Goal: Find specific fact: Find specific fact

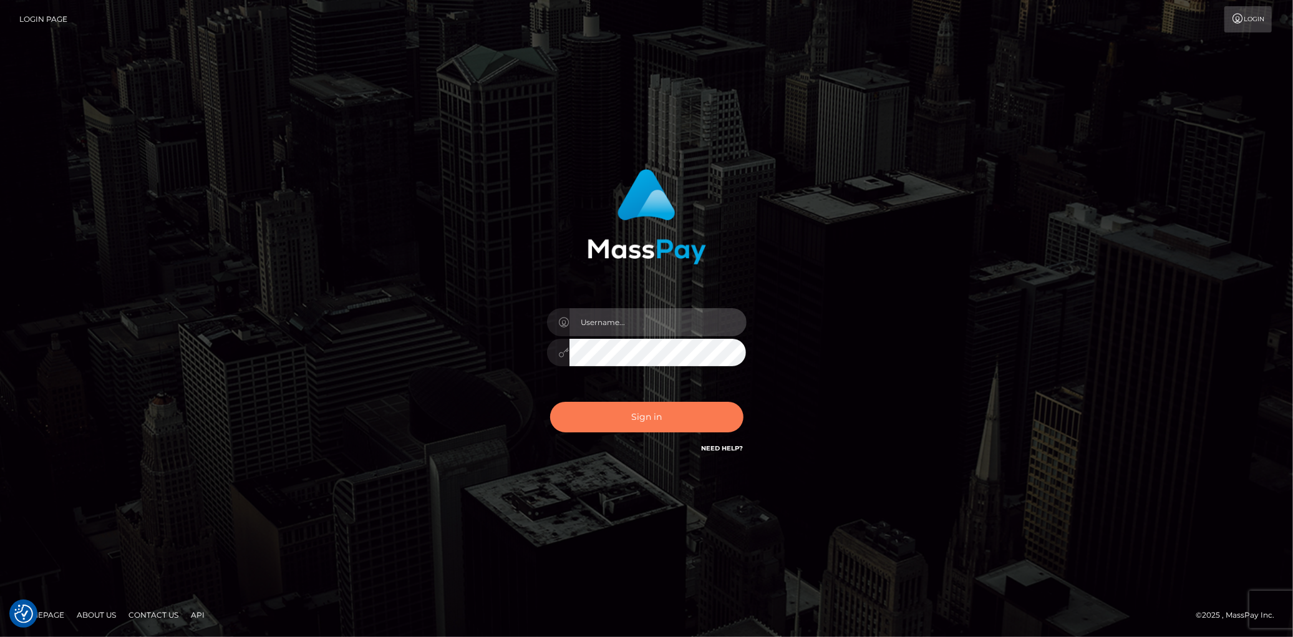
type input "[PERSON_NAME]"
click at [619, 417] on button "Sign in" at bounding box center [646, 417] width 193 height 31
type input "[PERSON_NAME]"
click at [619, 417] on button "Sign in" at bounding box center [646, 417] width 193 height 31
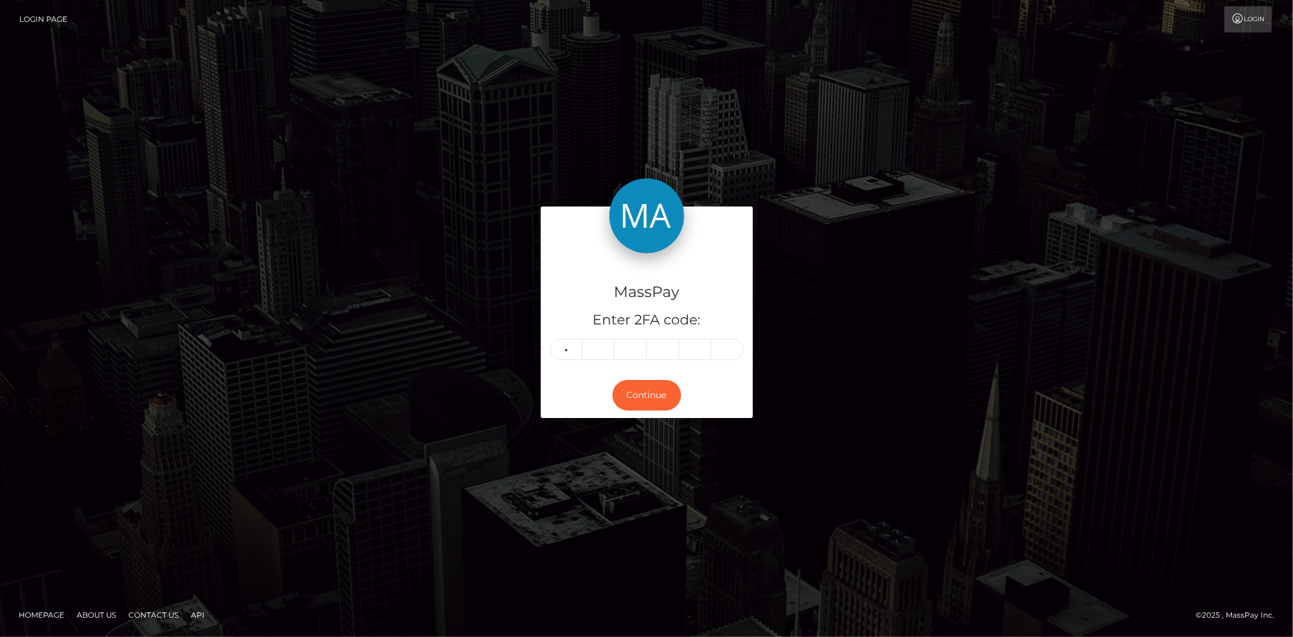
type input "3"
type input "0"
type input "3"
type input "5"
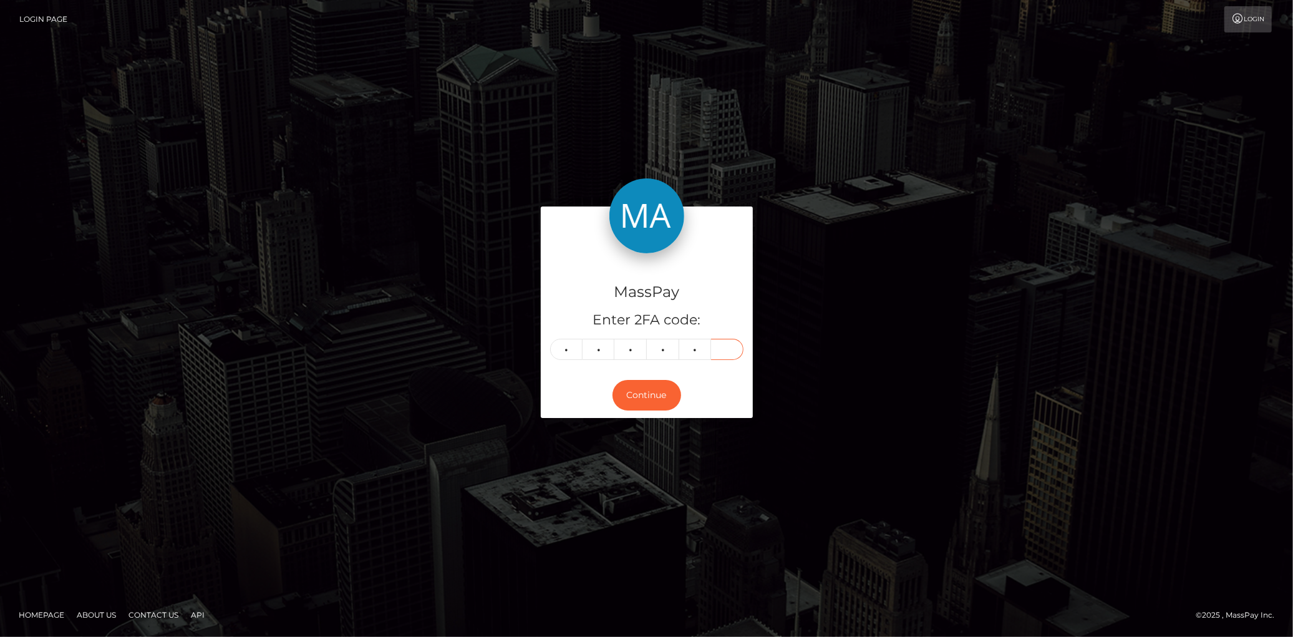
type input "7"
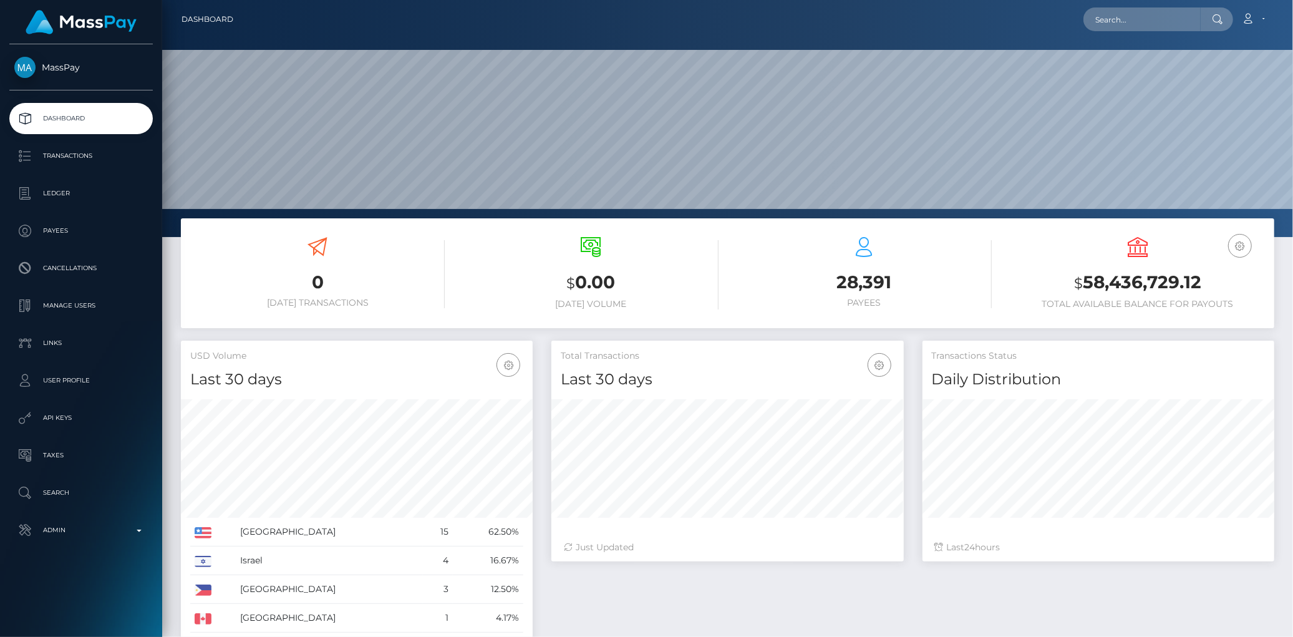
scroll to position [221, 352]
click at [1124, 17] on input "text" at bounding box center [1142, 19] width 117 height 24
paste input "poact_p8sHJ1U9criN"
type input "poact_p8sHJ1U9criN"
click at [1103, 59] on link "Olanrewaju Ayomide" at bounding box center [1134, 64] width 100 height 23
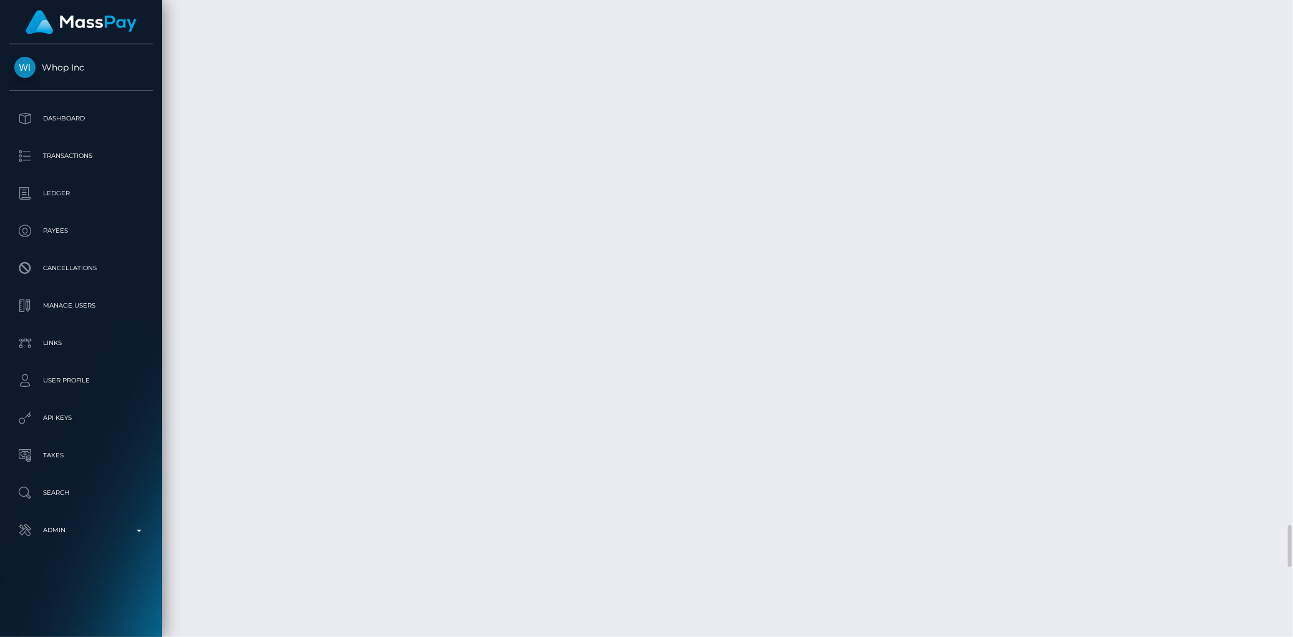
scroll to position [8458, 0]
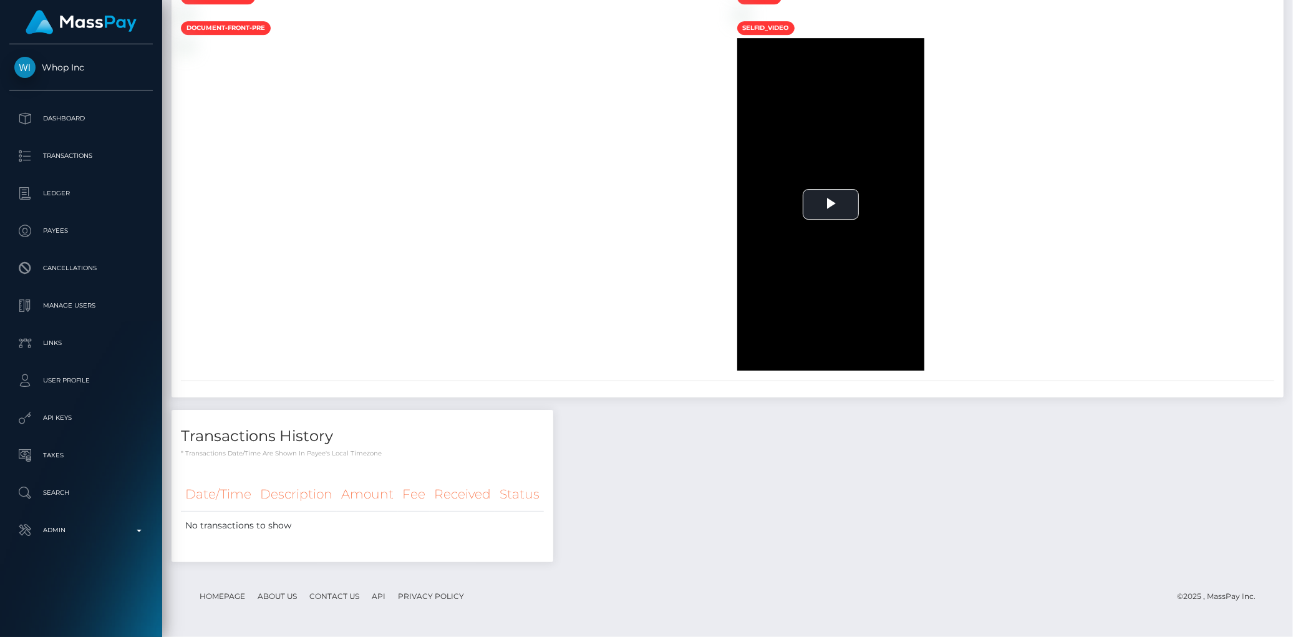
scroll to position [0, 0]
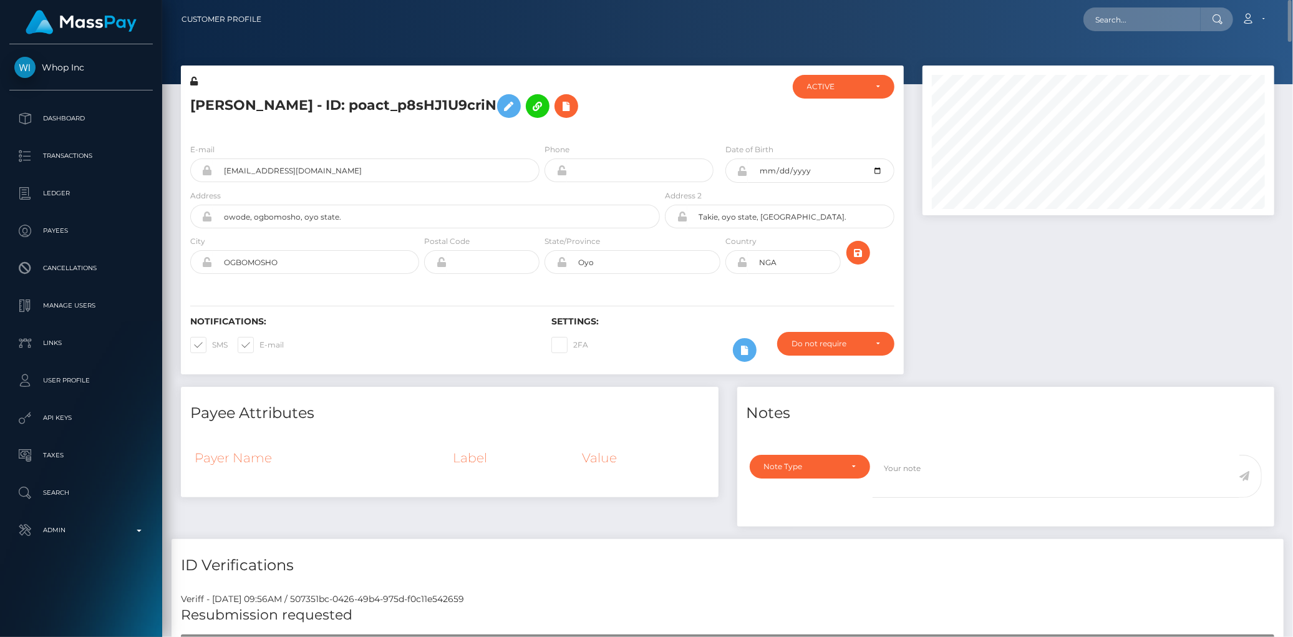
click at [369, 102] on h5 "Olanrewaju Ayomide - ID: poact_p8sHJ1U9criN" at bounding box center [421, 106] width 463 height 36
copy h5 "Olanrewaju Ayomide - ID: poact_p8sHJ1U9criN"
click at [1064, 31] on div "Loading... Loading... Account Edit Profile Logout" at bounding box center [772, 19] width 1003 height 26
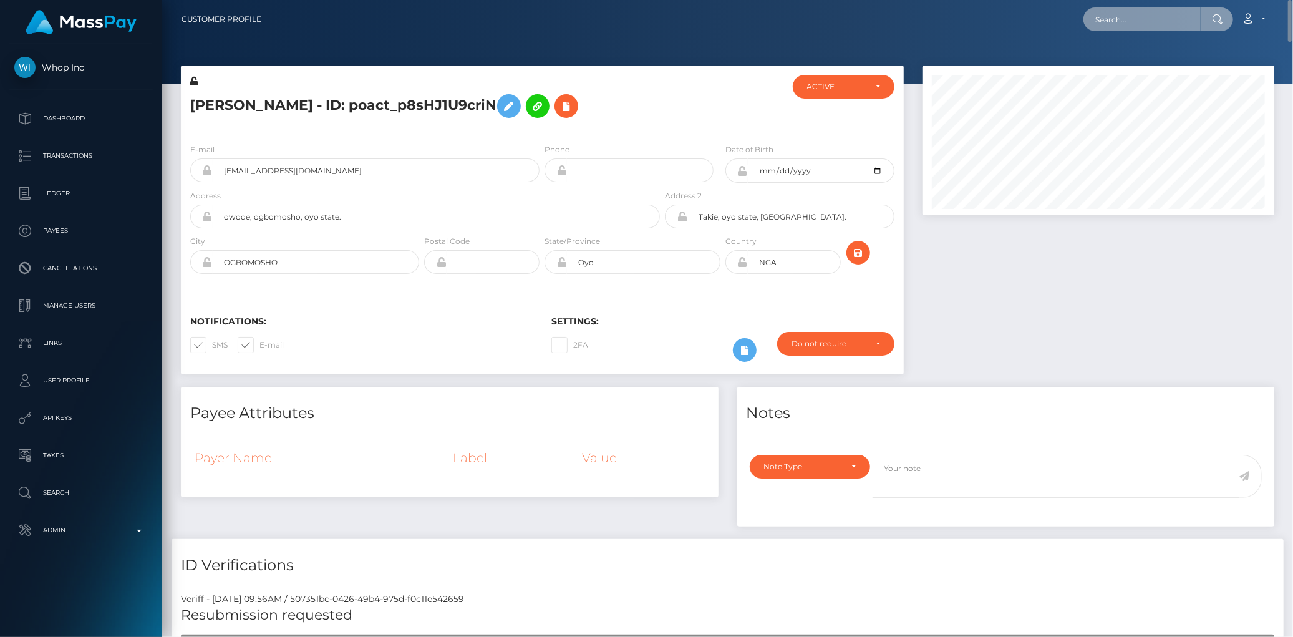
click at [1094, 21] on input "text" at bounding box center [1142, 19] width 117 height 24
paste input "poact_infhustMoO5N"
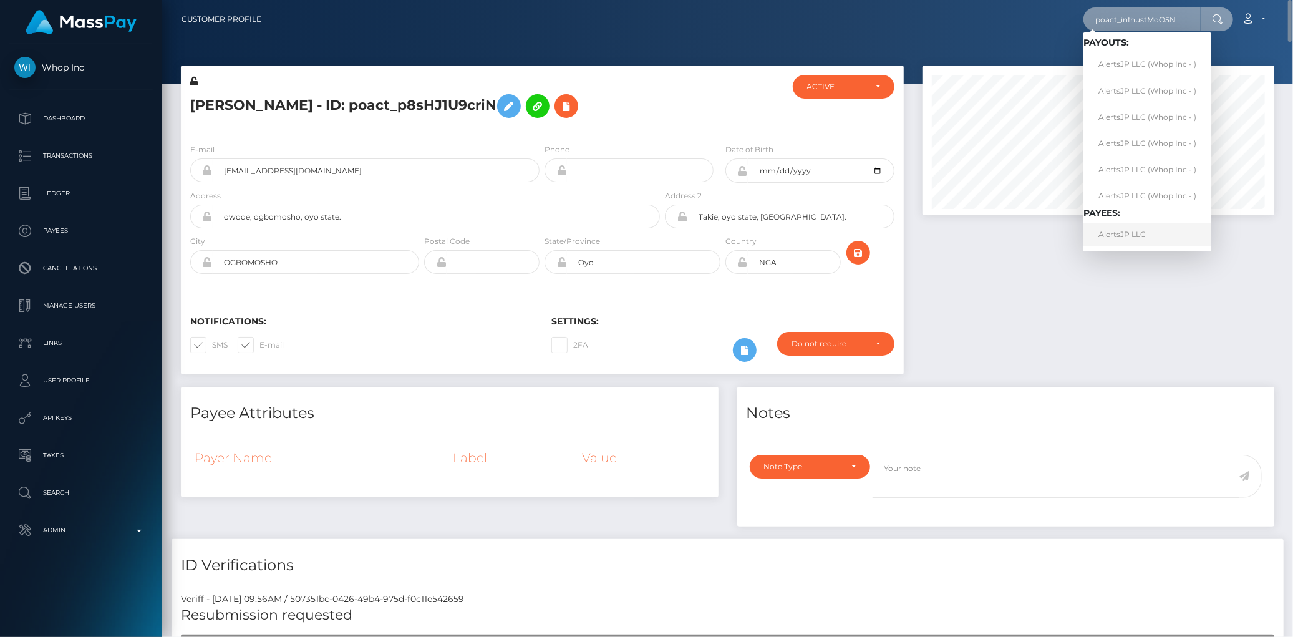
type input "poact_infhustMoO5N"
click at [1121, 239] on link "AlertsJP LLC" at bounding box center [1148, 234] width 128 height 23
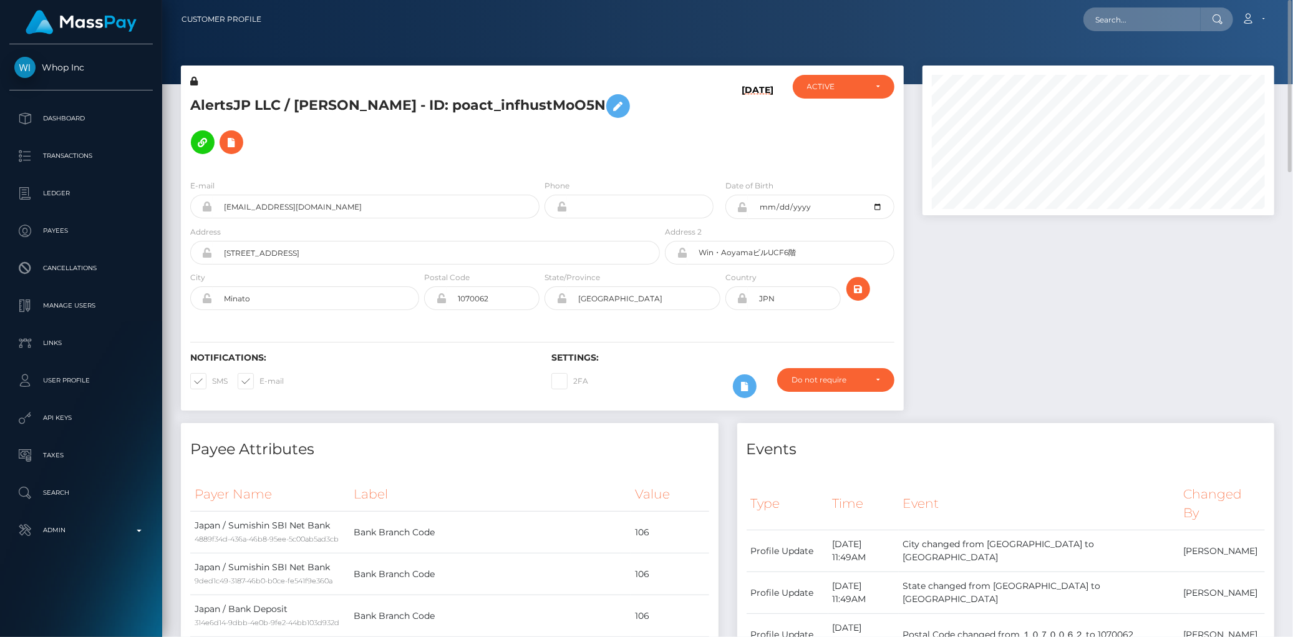
click at [241, 102] on h5 "AlertsJP LLC / [PERSON_NAME] - ID: poact_infhustMoO5N" at bounding box center [421, 124] width 463 height 72
click at [241, 102] on h5 "AlertsJP LLC / Shunya Okano - ID: poact_infhustMoO5N" at bounding box center [421, 124] width 463 height 72
copy h5 "AlertsJP LLC / Shunya Okano - ID: poact_infhustMoO5N"
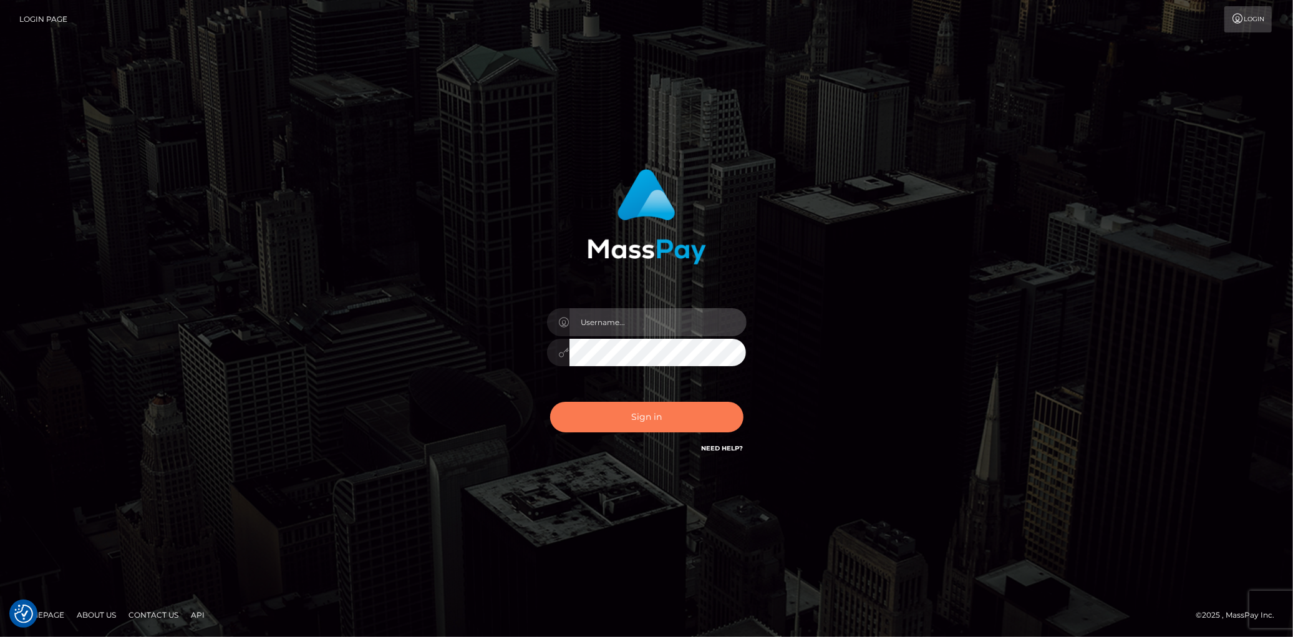
type input "Eduard Gavrilescu"
click at [633, 409] on button "Sign in" at bounding box center [646, 417] width 193 height 31
type input "Eduard Gavrilescu"
click at [634, 410] on button "Sign in" at bounding box center [646, 417] width 193 height 31
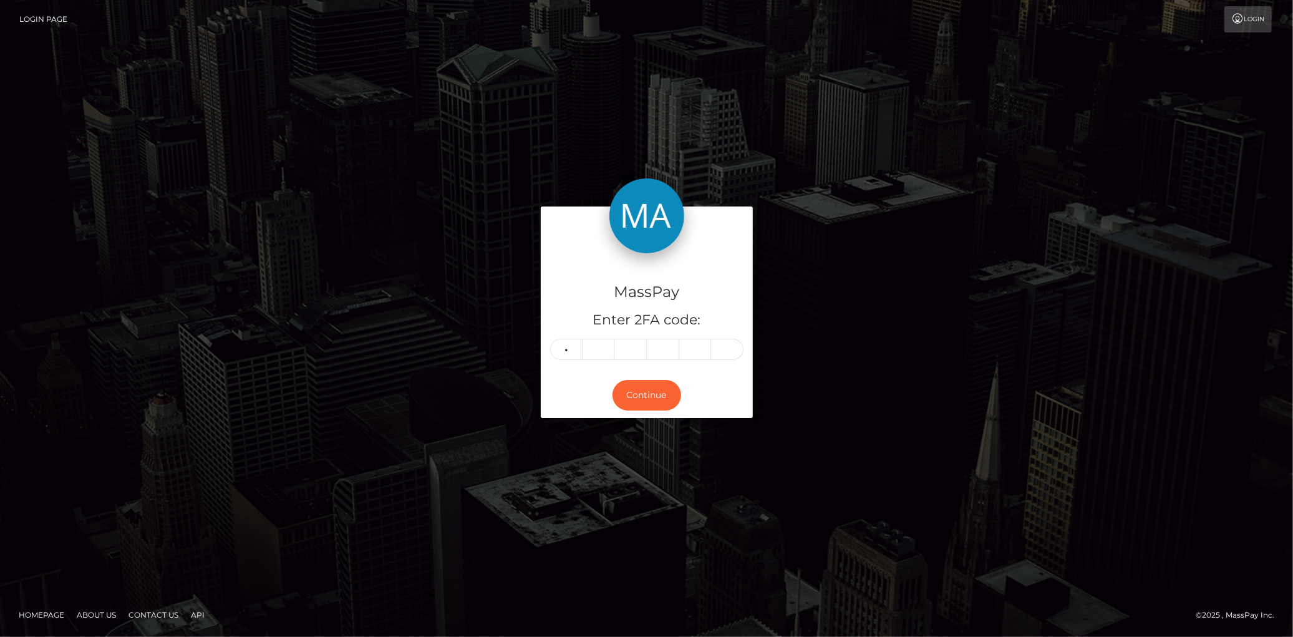
type input "3"
type input "6"
type input "3"
type input "2"
type input "6"
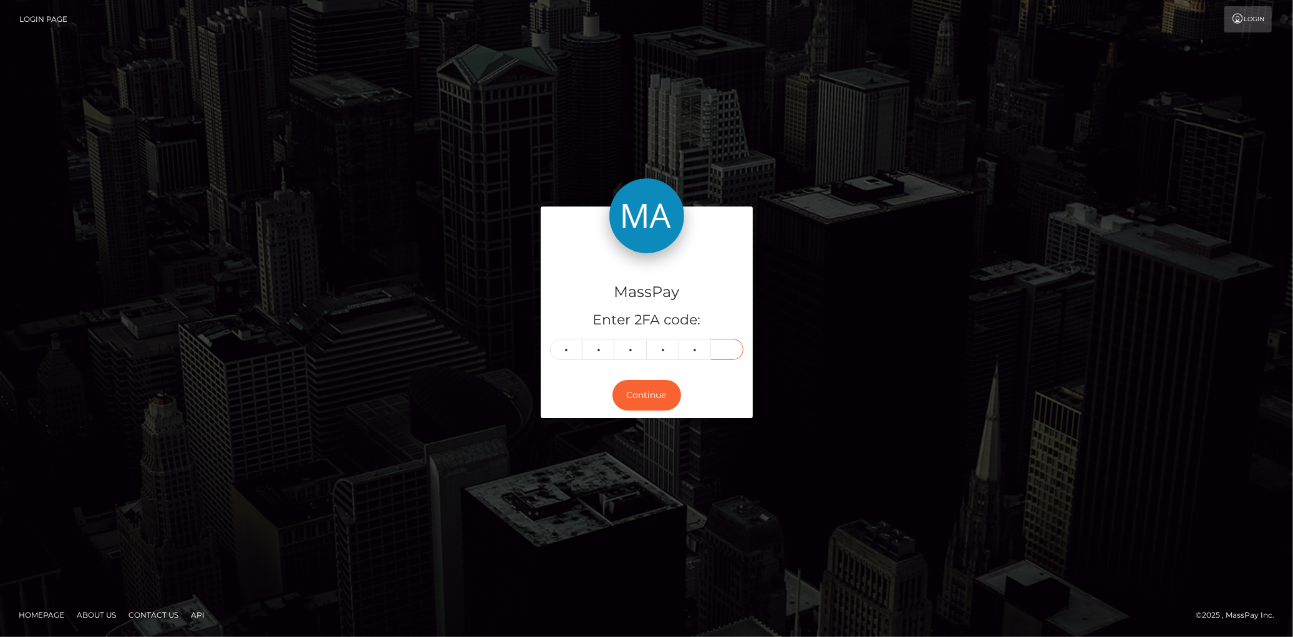
type input "1"
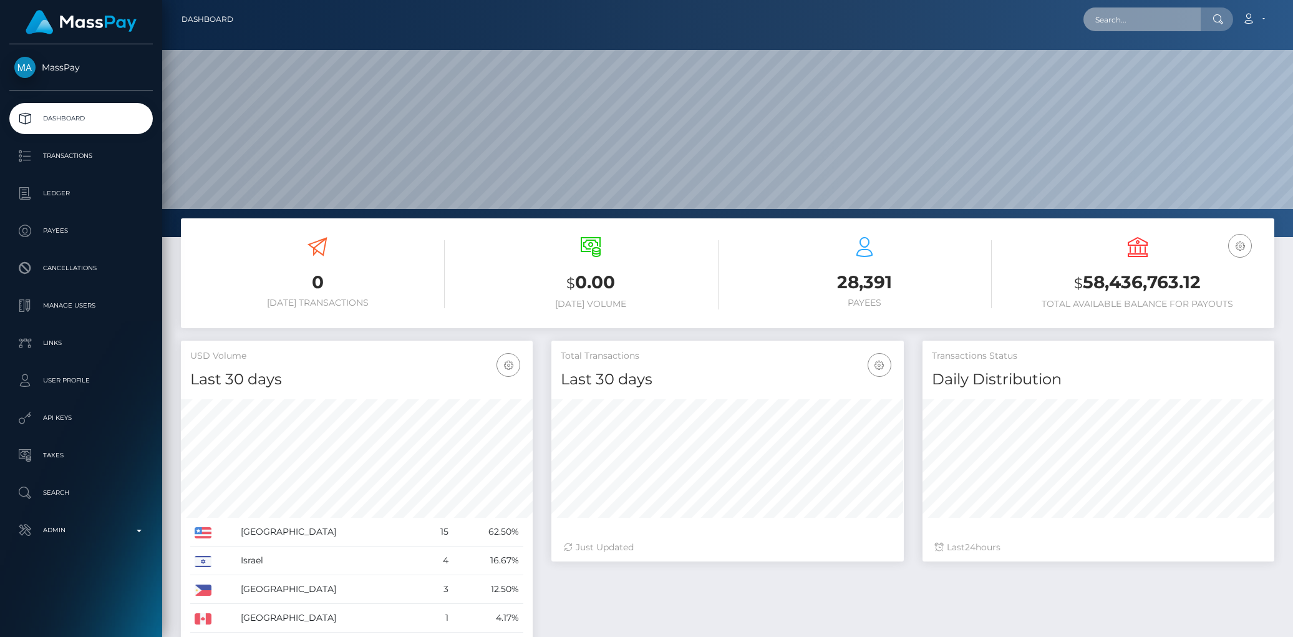
drag, startPoint x: 0, startPoint y: 0, endPoint x: 1117, endPoint y: 24, distance: 1117.2
click at [1117, 24] on input "text" at bounding box center [1142, 19] width 117 height 24
paste input "146973355"
type input "146973355"
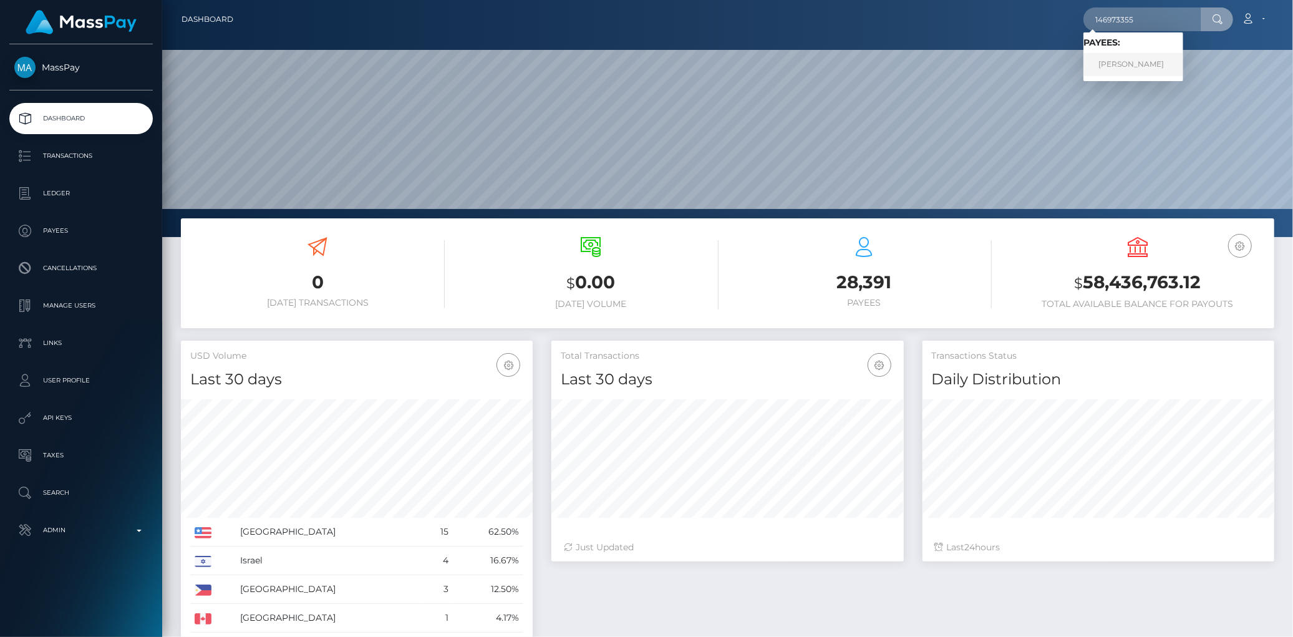
click at [1128, 53] on link "[PERSON_NAME]" at bounding box center [1134, 64] width 100 height 23
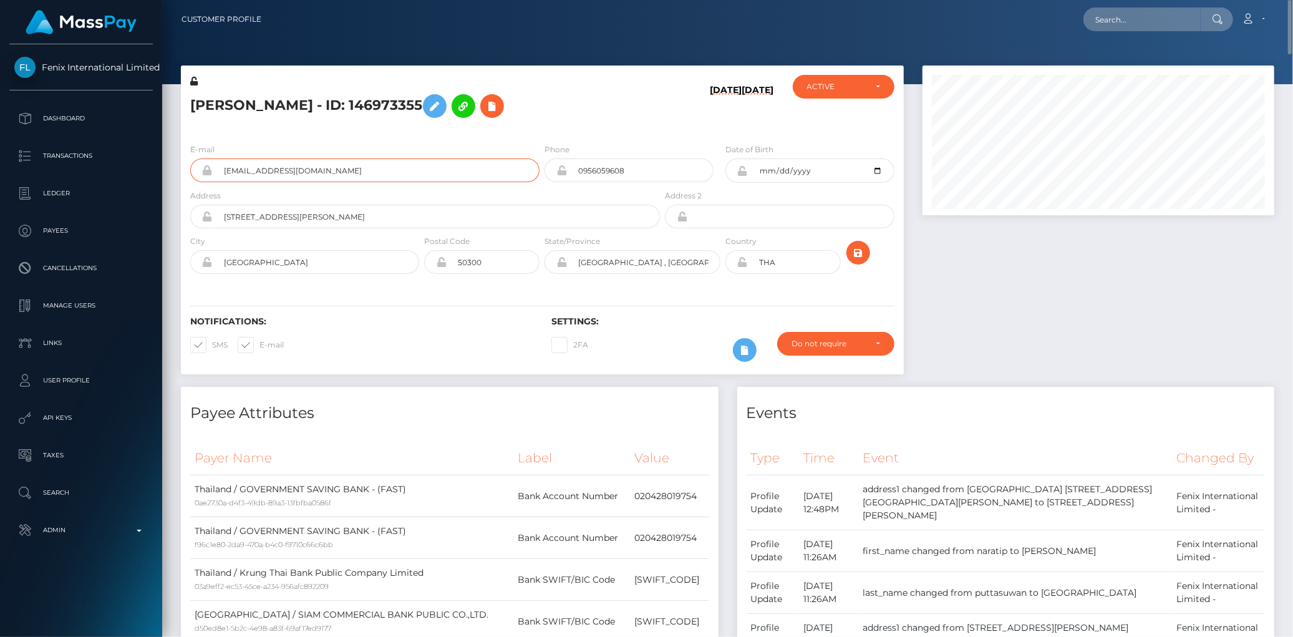
click at [256, 164] on input "naratip20152558@gmail.com" at bounding box center [376, 170] width 327 height 24
click at [298, 88] on h5 "DENNIS PUTTASUWAN - ID: 146973355" at bounding box center [421, 106] width 463 height 36
click at [280, 114] on h5 "DENNIS PUTTASUWAN - ID: 146973355" at bounding box center [421, 106] width 463 height 36
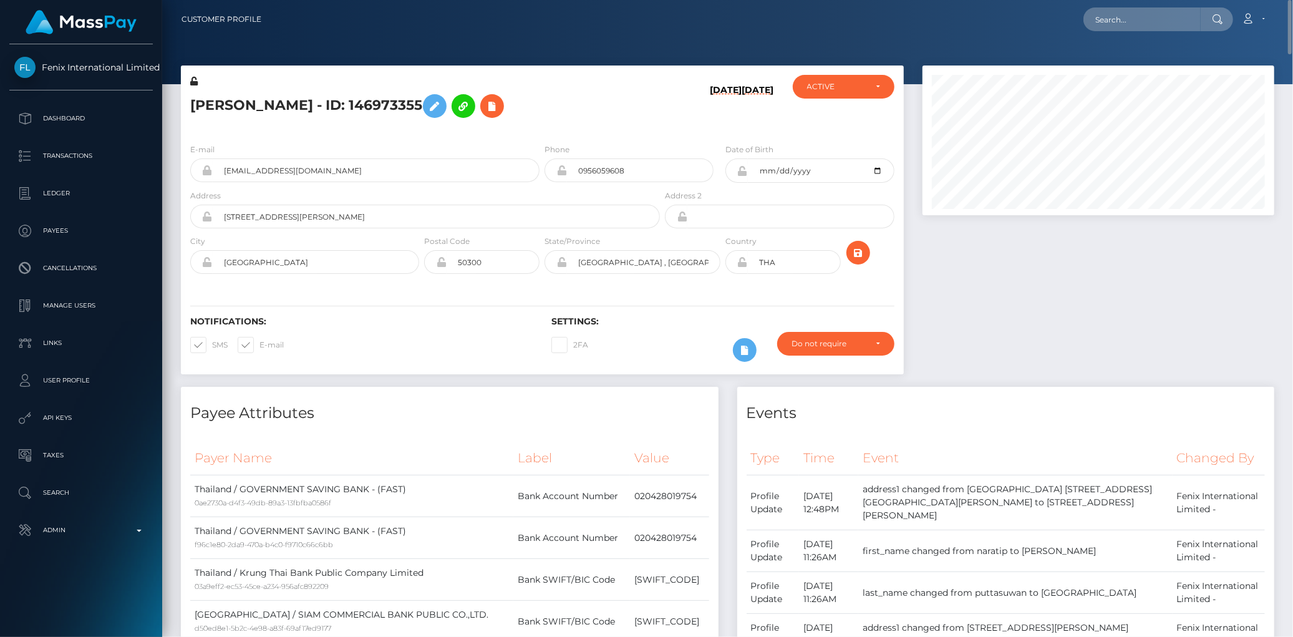
click at [276, 104] on h5 "DENNIS PUTTASUWAN - ID: 146973355" at bounding box center [421, 106] width 463 height 36
copy h5 "DENNIS PUTTASUWAN - ID: 146973355"
